Goal: Task Accomplishment & Management: Manage account settings

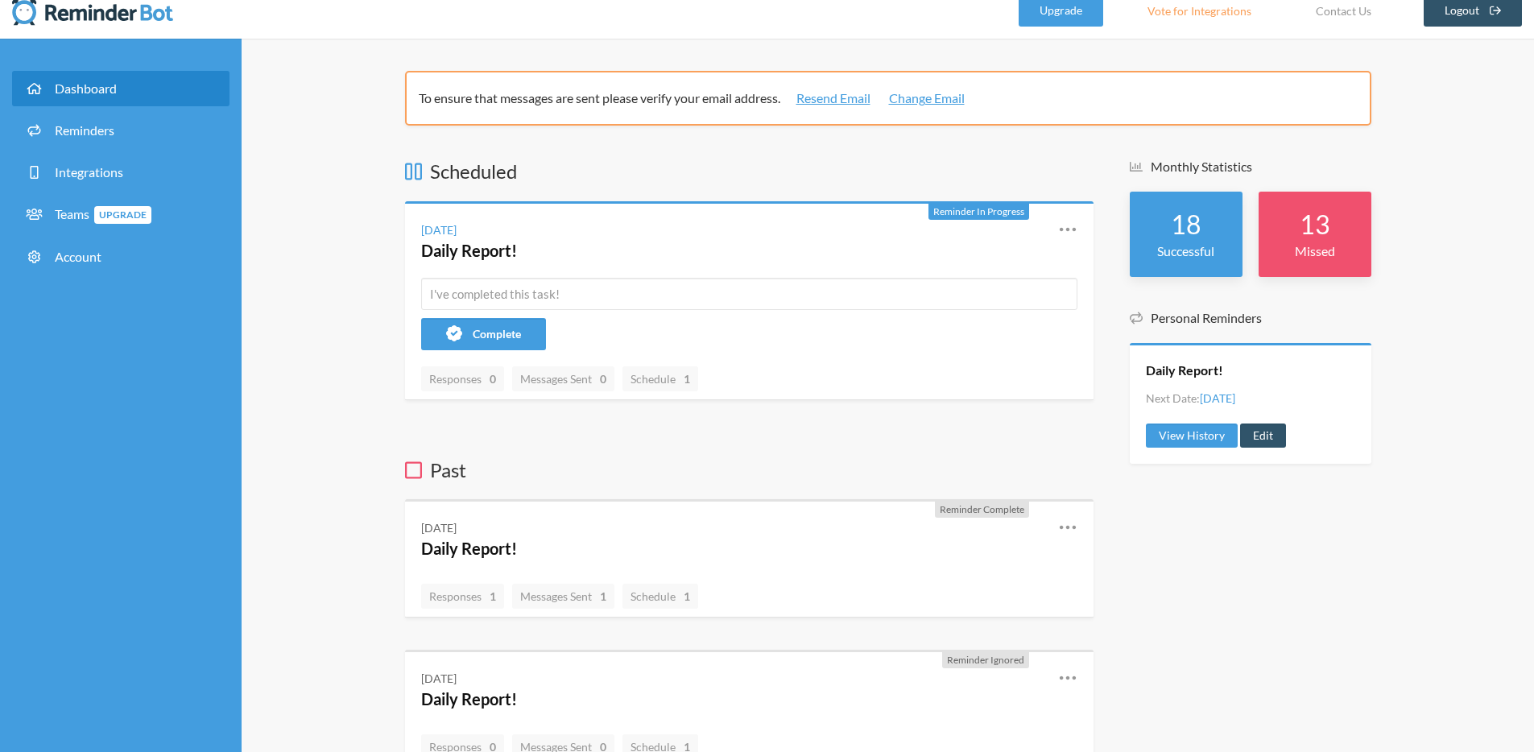
scroll to position [21, 0]
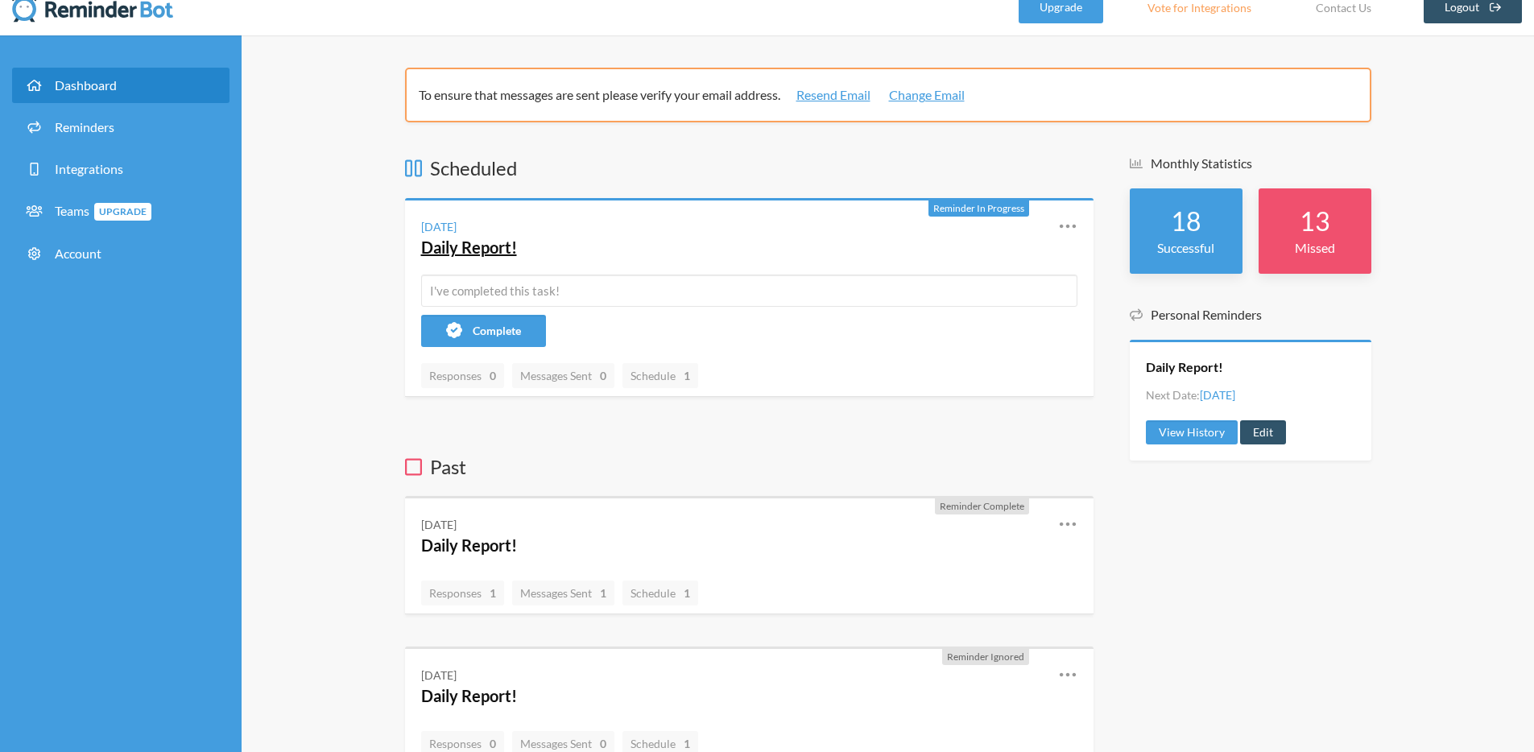
click at [510, 242] on link "Daily Report!" at bounding box center [469, 247] width 96 height 19
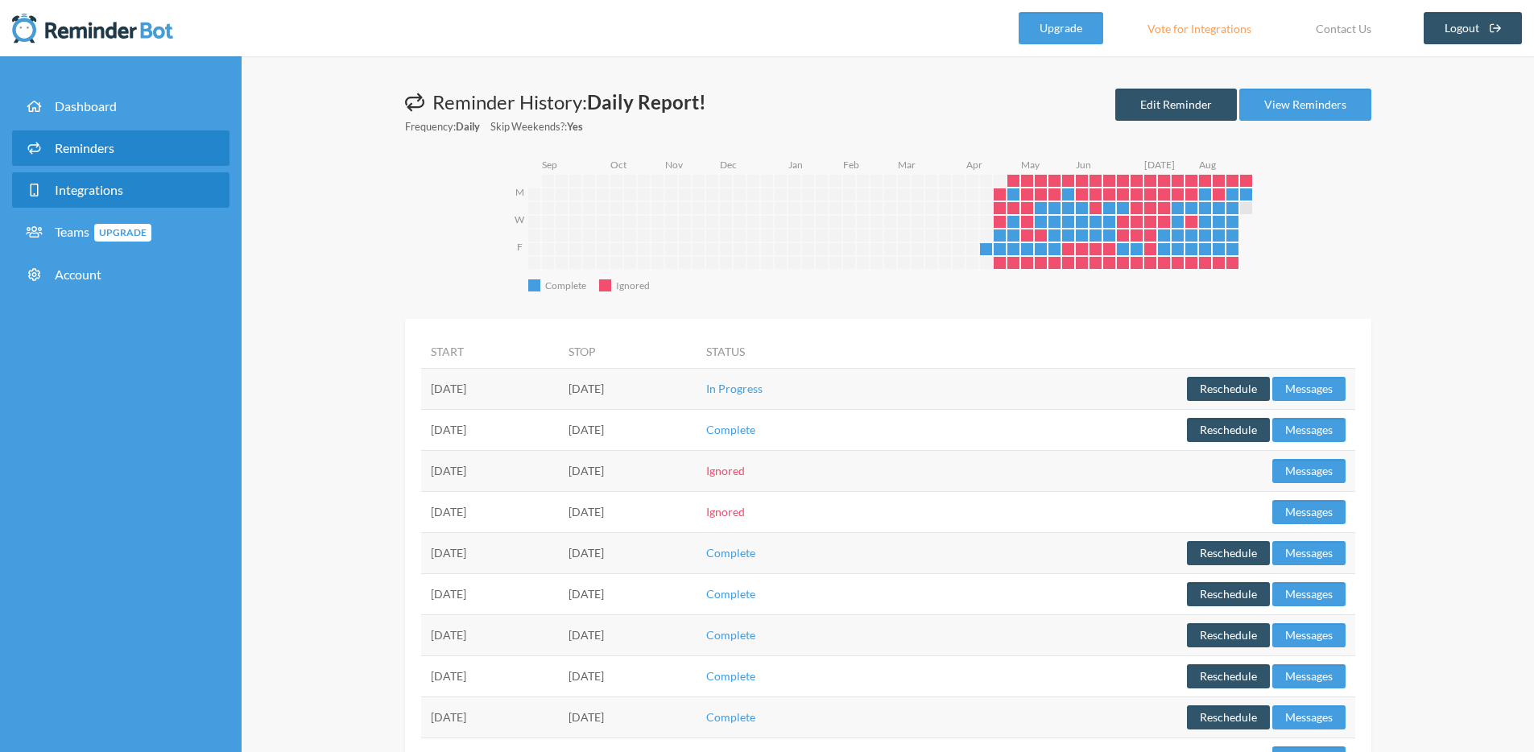
click at [102, 190] on span "Integrations" at bounding box center [89, 189] width 68 height 15
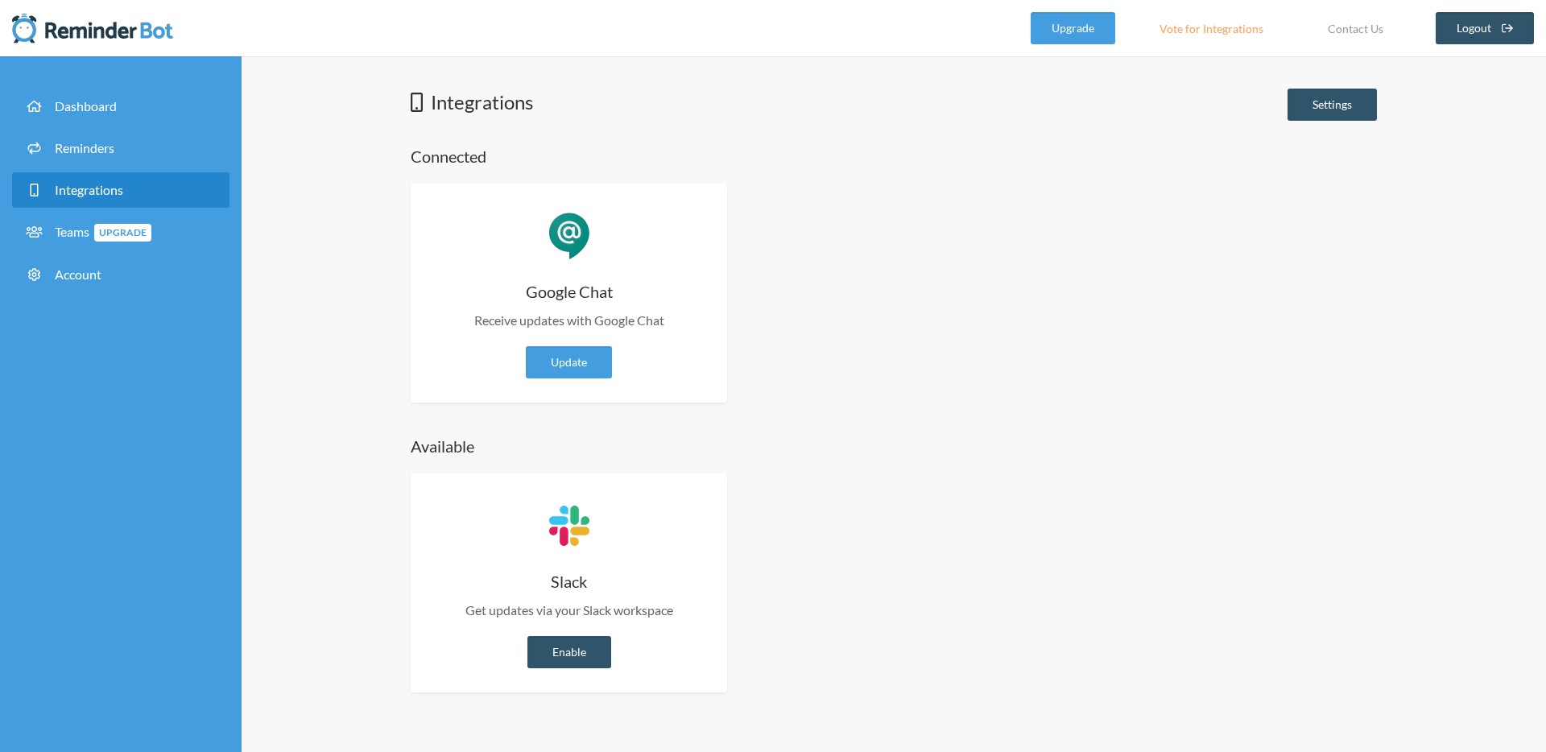
click at [64, 129] on li "Dashboard" at bounding box center [120, 110] width 217 height 42
click at [136, 96] on link "Dashboard" at bounding box center [120, 106] width 217 height 35
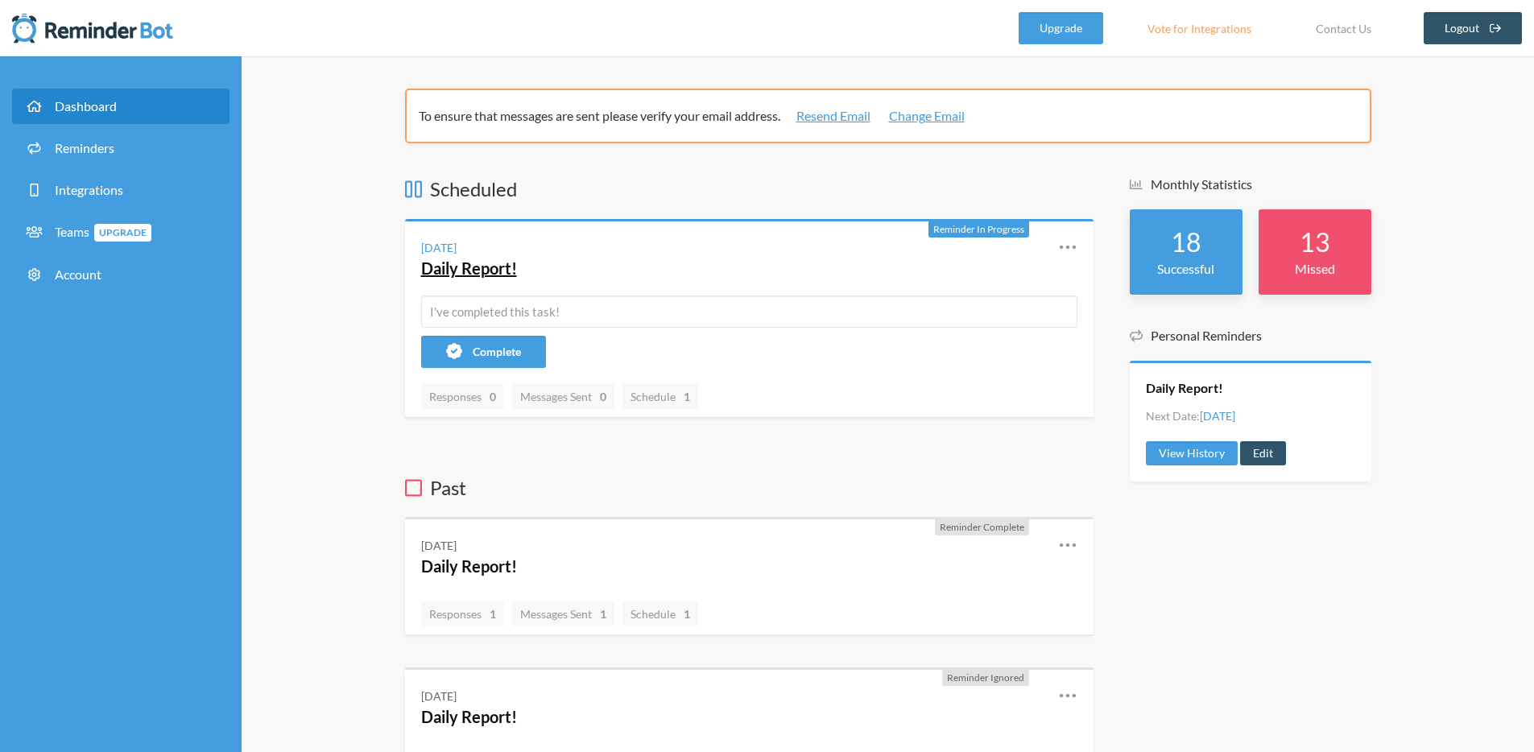
click at [470, 263] on link "Daily Report!" at bounding box center [469, 267] width 96 height 19
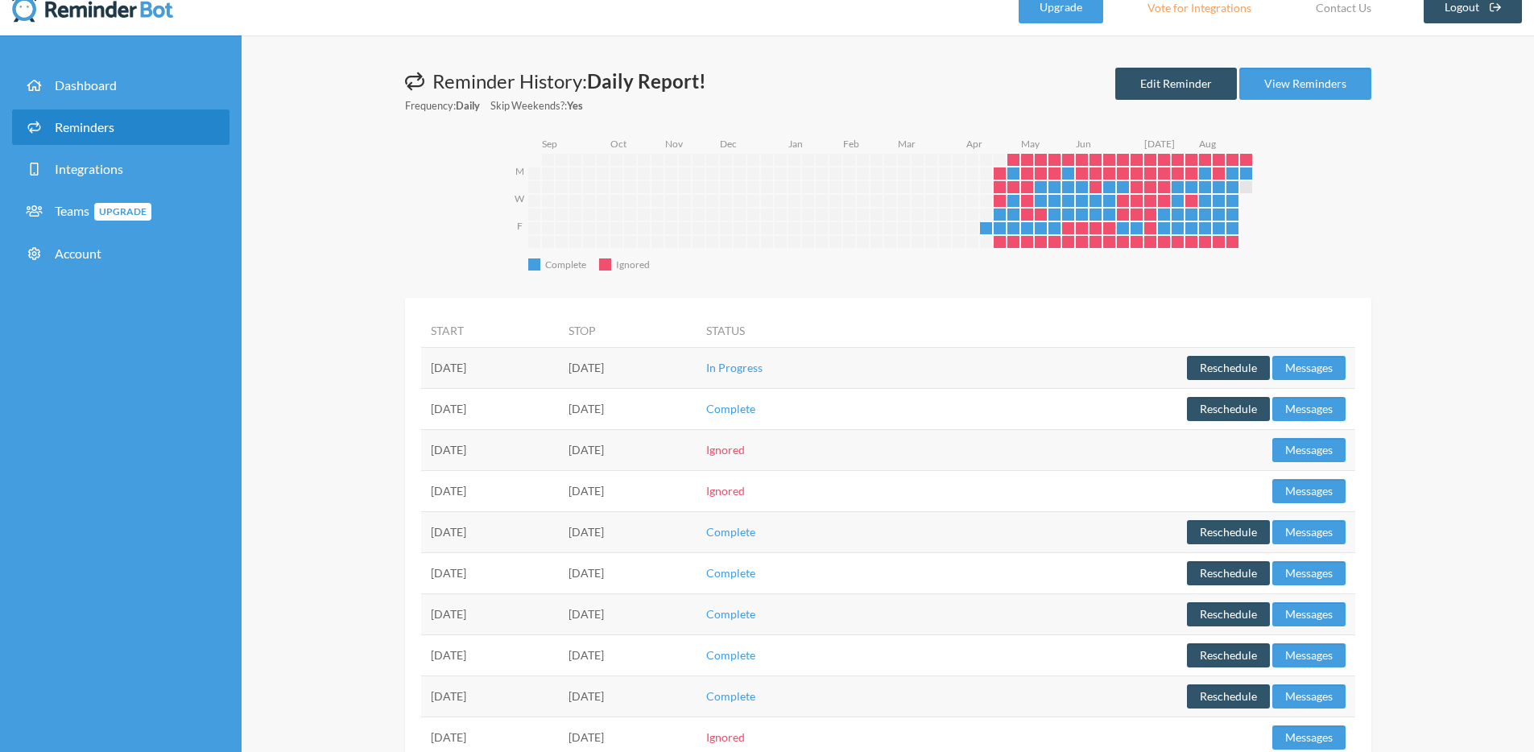
scroll to position [35, 0]
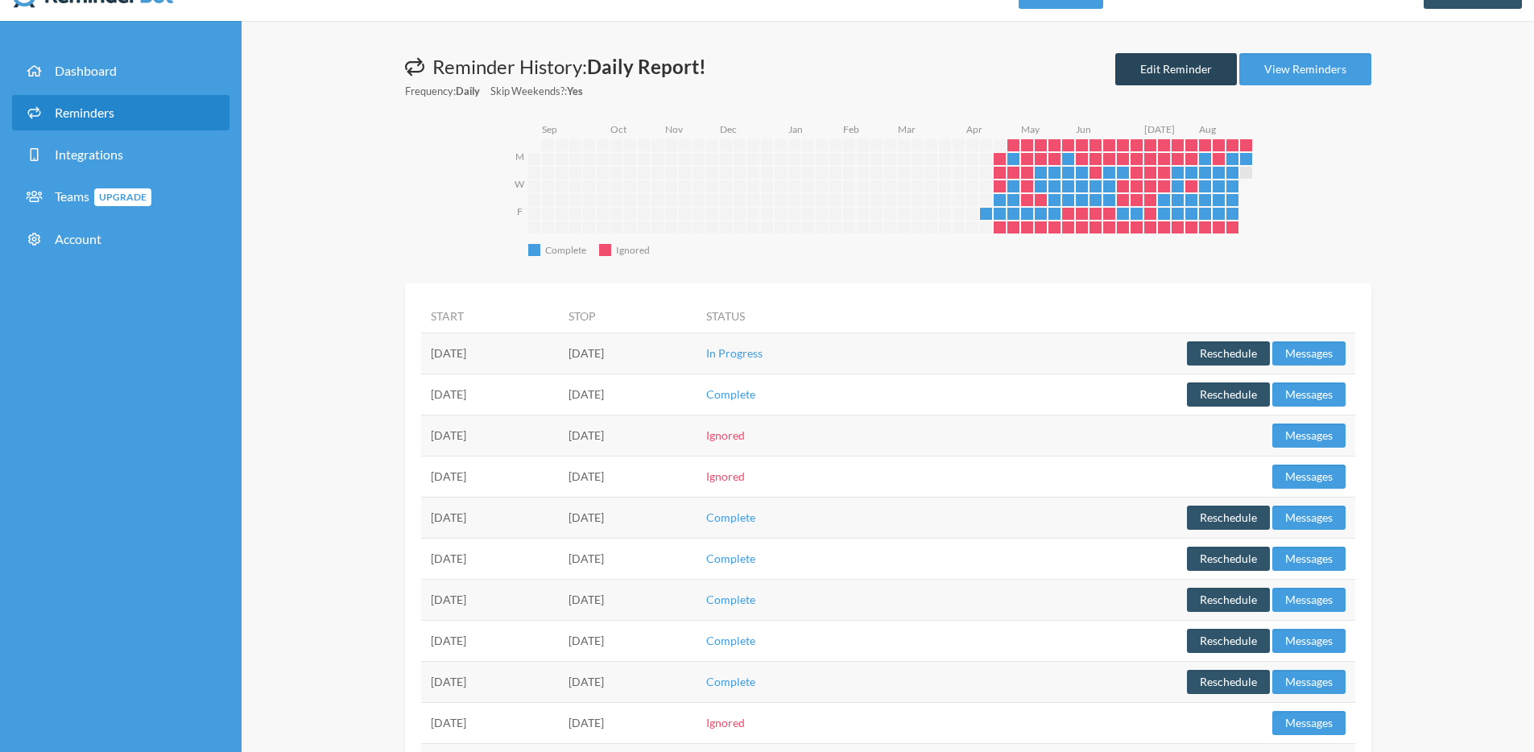
click at [1186, 68] on link "Edit Reminder" at bounding box center [1176, 69] width 122 height 32
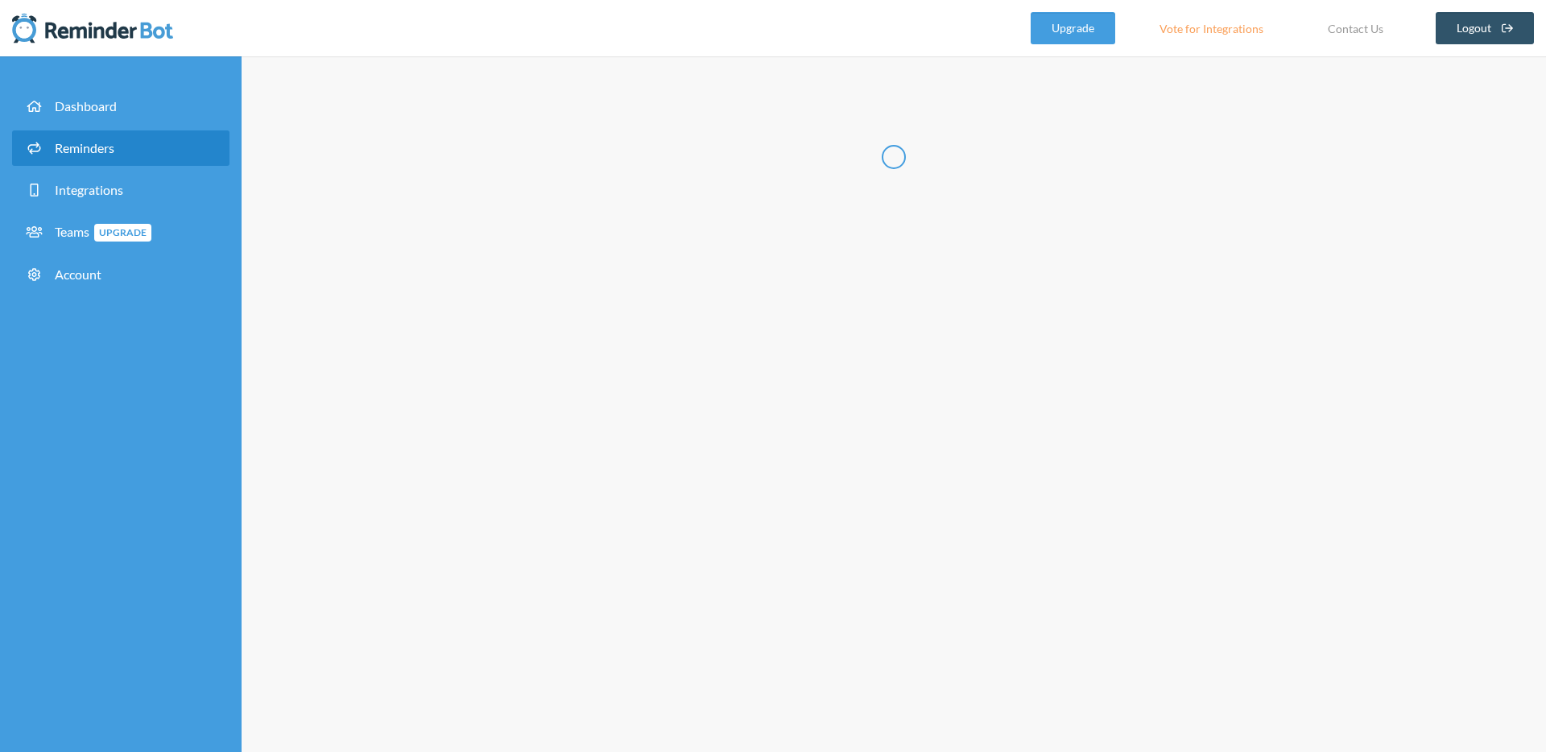
type input "Daily Report!"
select select "17:15:00"
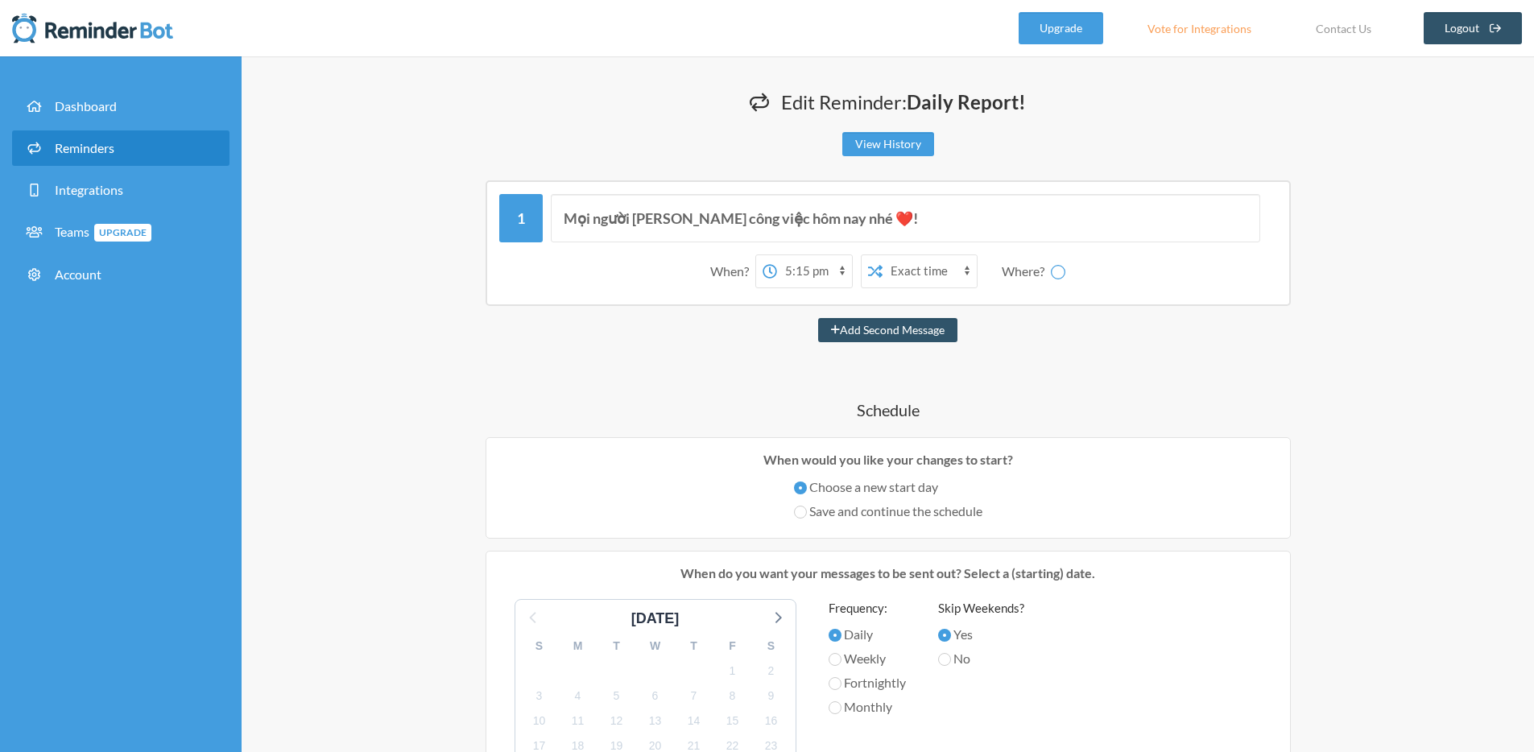
select select "spaces/AAQAznyXA7g"
click at [622, 219] on input "Mọi người [PERSON_NAME] công việc hôm nay nhé ❤️!" at bounding box center [905, 218] width 709 height 48
click at [1061, 215] on input "<users/all> Mọi người [PERSON_NAME] công việc hôm nay nhé ❤️!" at bounding box center [905, 218] width 709 height 48
click at [639, 217] on input "<users/all> Mọi người [PERSON_NAME] công việc hôm nay nhé ❤️!" at bounding box center [905, 218] width 709 height 48
click at [672, 219] on input "<users/all> Mọi người [PERSON_NAME] công việc hôm nay nhé ❤️!" at bounding box center [905, 218] width 709 height 48
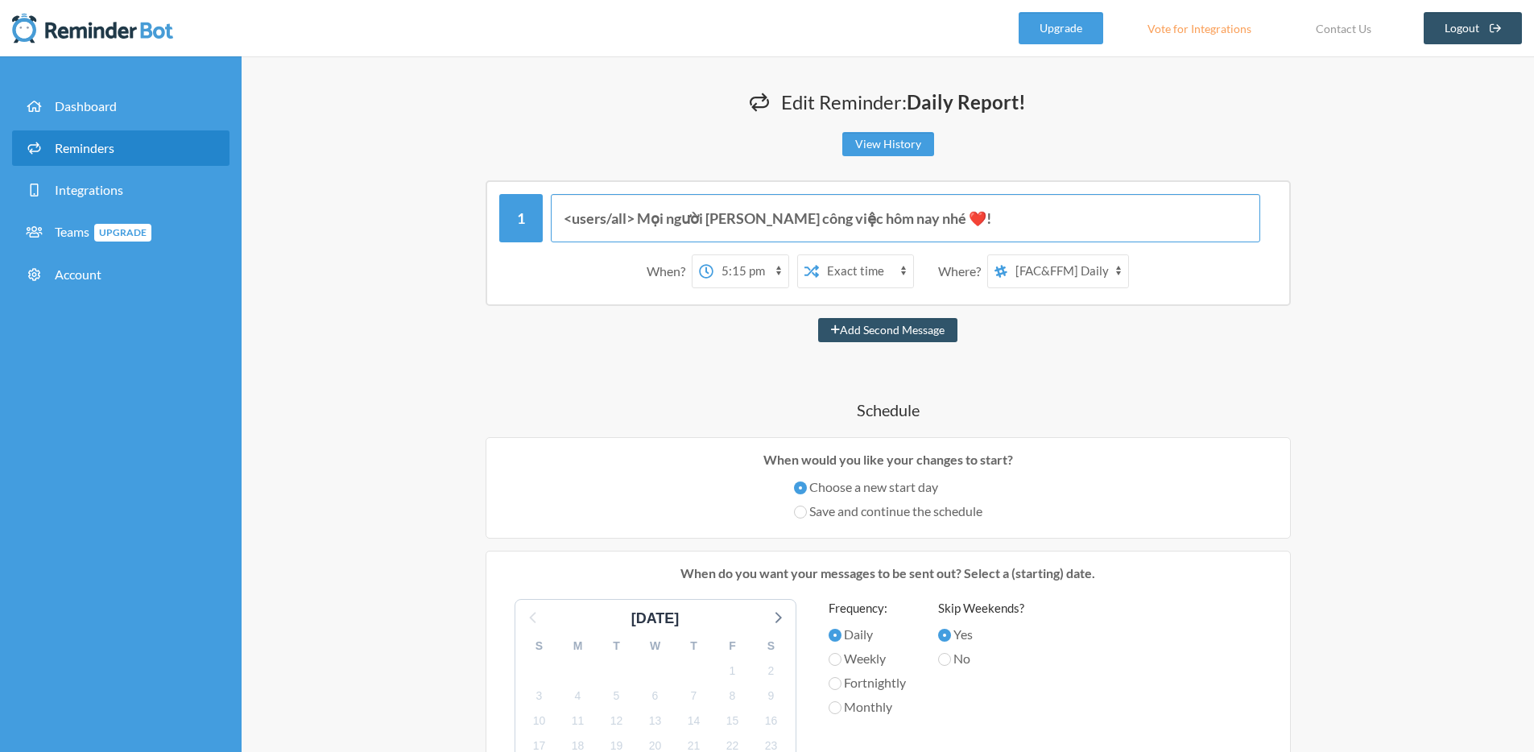
click at [614, 206] on input "<users/all> Mọi người [PERSON_NAME] công việc hôm nay nhé ❤️!" at bounding box center [905, 218] width 709 height 48
click at [626, 229] on input "<users/all> Mọi người [PERSON_NAME] công việc hôm nay nhé ❤️!" at bounding box center [905, 218] width 709 height 48
click at [635, 221] on input "<users/all> Mọi người [PERSON_NAME] công việc hôm nay nhé ❤️!" at bounding box center [905, 218] width 709 height 48
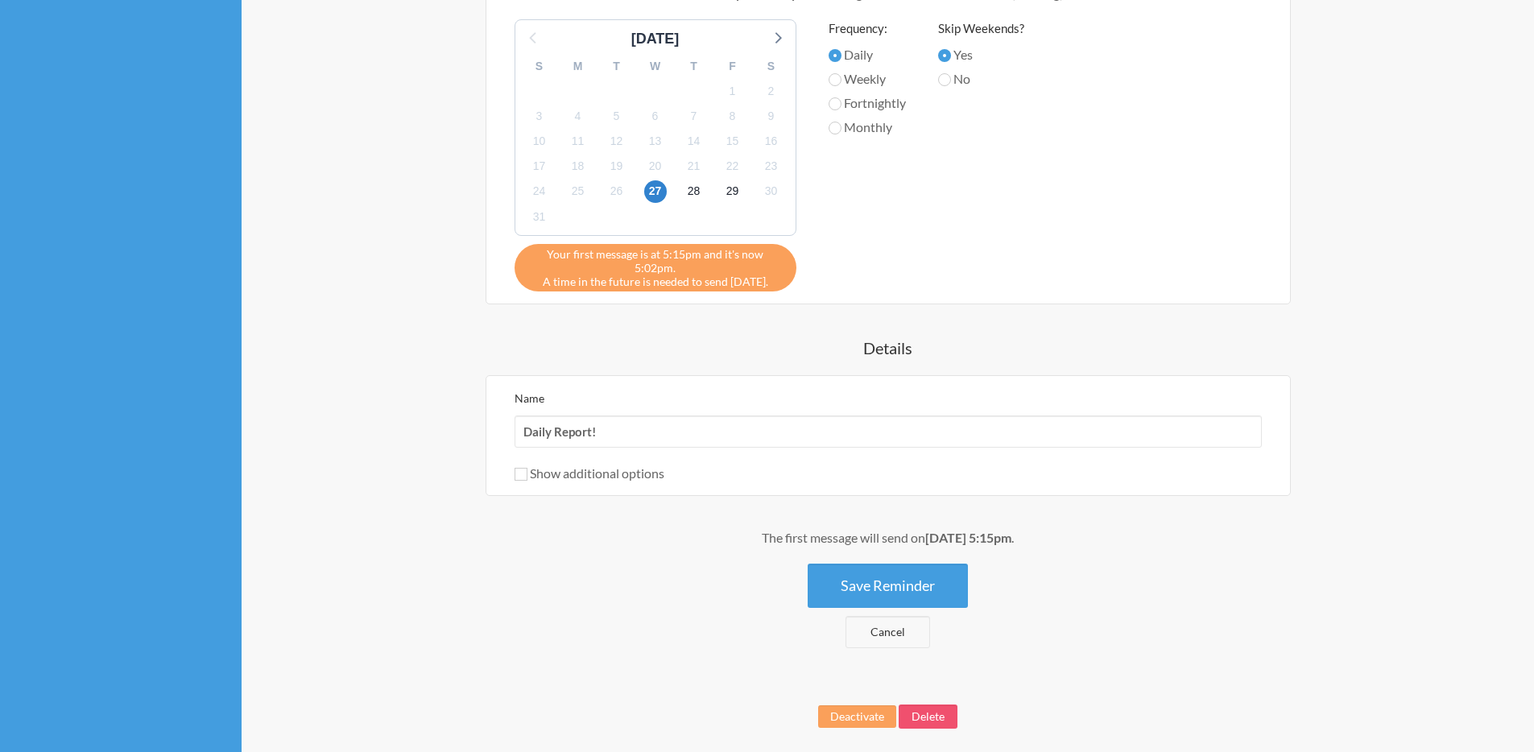
scroll to position [631, 0]
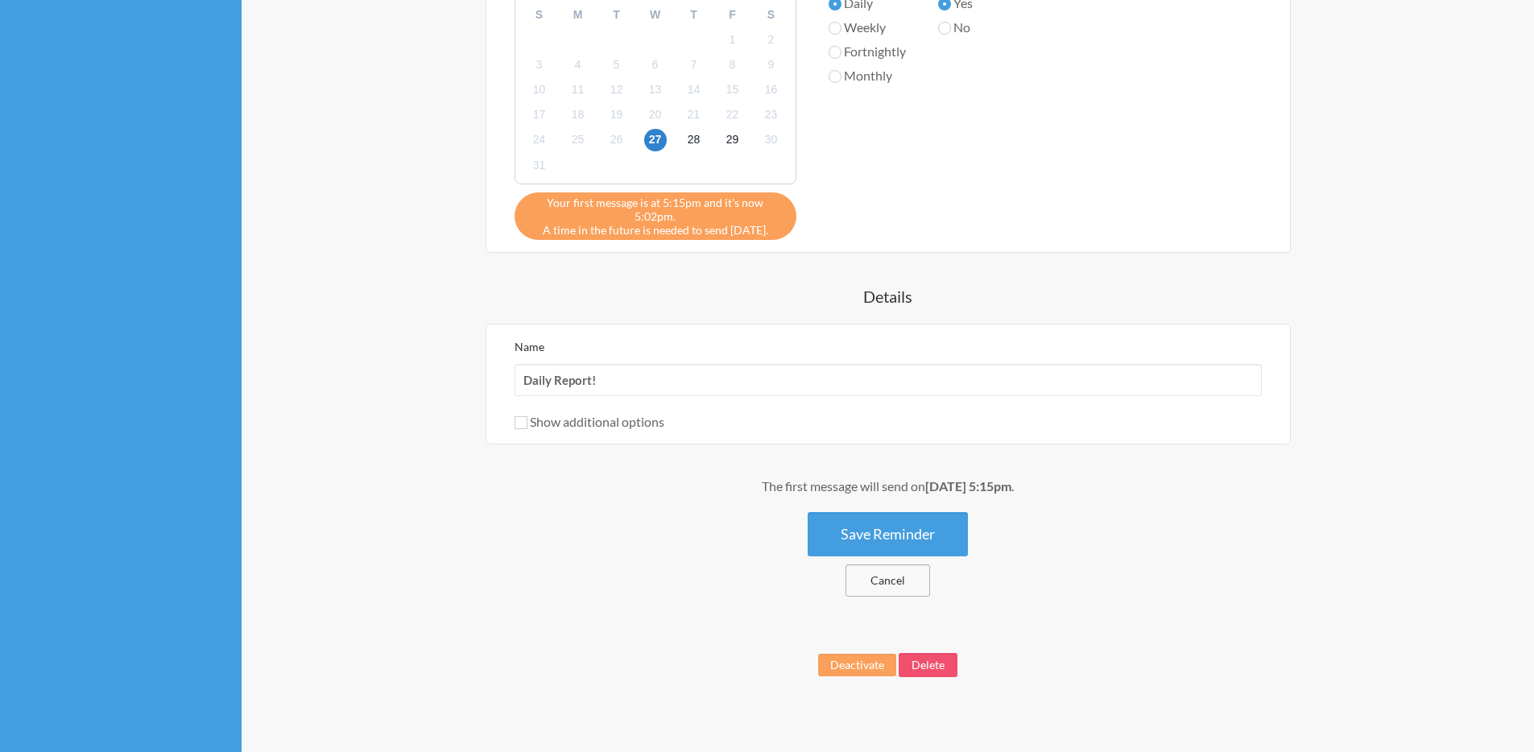
type input "Mọi người [PERSON_NAME] công việc hôm nay nhé ❤️!"
click at [892, 581] on link "Cancel" at bounding box center [887, 580] width 85 height 32
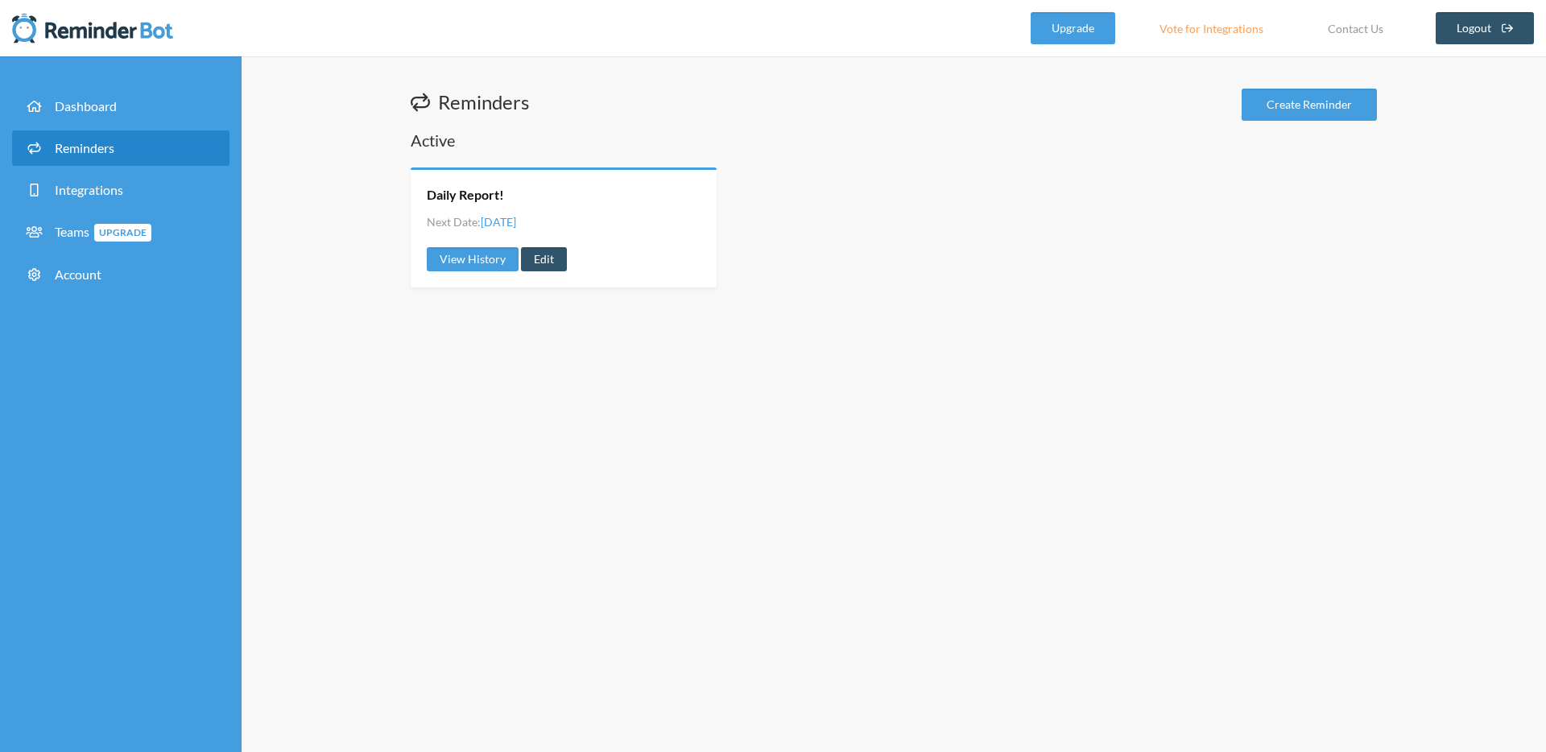
click at [870, 253] on div "Daily Report! Next Date: [DATE] View History Edit" at bounding box center [894, 227] width 966 height 120
